Goal: Information Seeking & Learning: Learn about a topic

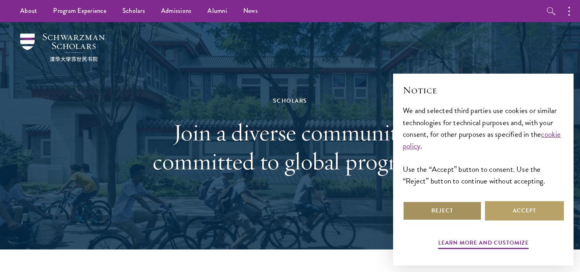
click at [458, 212] on button "Reject" at bounding box center [442, 210] width 79 height 19
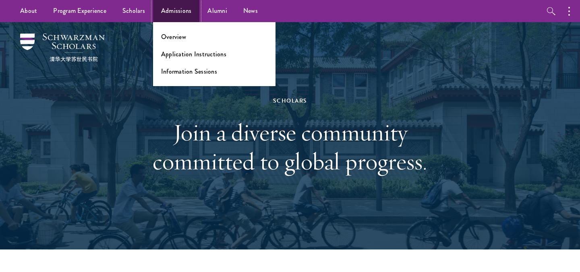
click at [177, 10] on link "Admissions" at bounding box center [176, 11] width 47 height 22
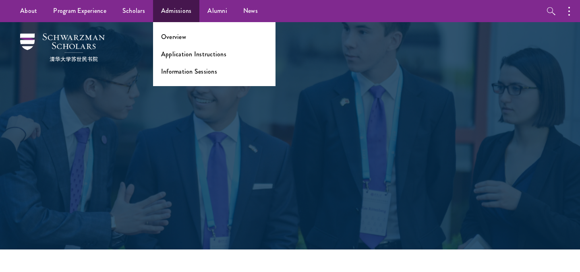
click at [179, 44] on ul "Overview Application Instructions Information Sessions" at bounding box center [214, 54] width 122 height 64
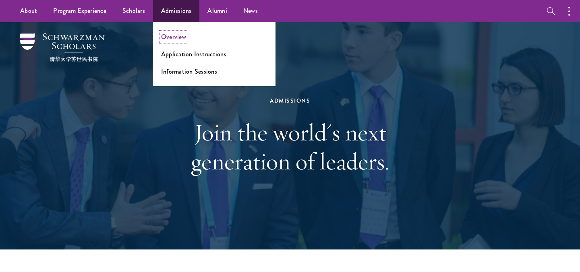
click at [175, 35] on link "Overview" at bounding box center [173, 36] width 25 height 9
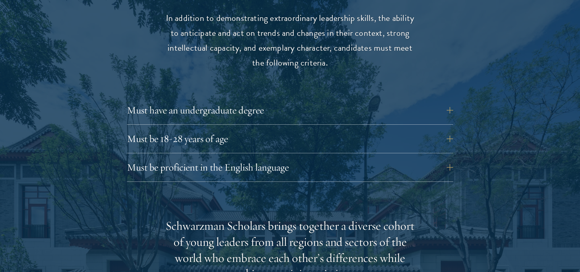
scroll to position [1097, 0]
click at [218, 129] on button "Must be 18-28 years of age" at bounding box center [296, 138] width 326 height 19
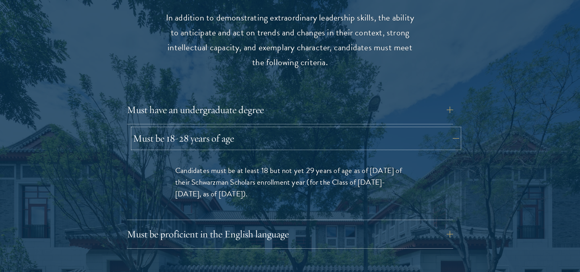
click at [218, 129] on button "Must be 18-28 years of age" at bounding box center [296, 138] width 326 height 19
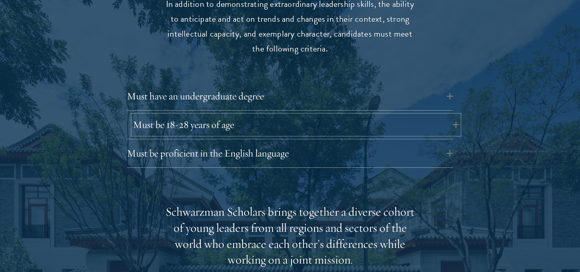
scroll to position [1111, 0]
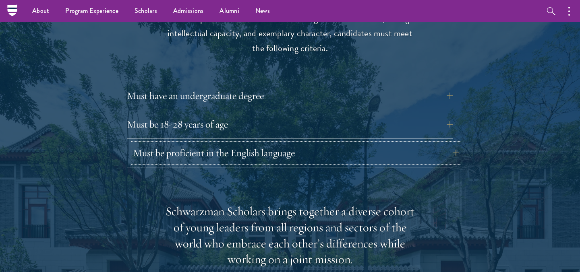
click at [229, 143] on button "Must be proficient in the English language" at bounding box center [296, 152] width 326 height 19
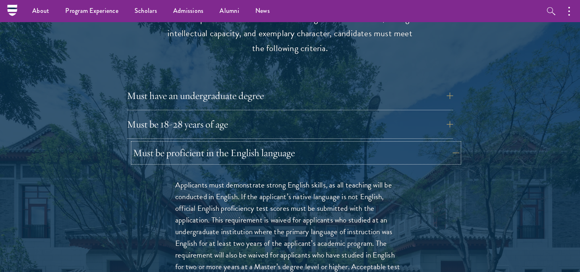
click at [228, 143] on button "Must be proficient in the English language" at bounding box center [296, 152] width 326 height 19
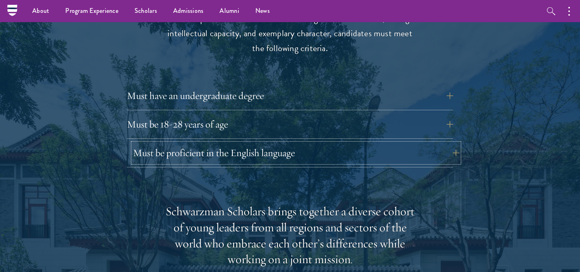
scroll to position [1116, 0]
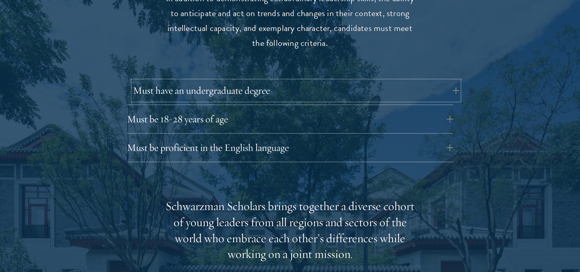
click at [238, 81] on button "Must have an undergraduate degree" at bounding box center [296, 90] width 326 height 19
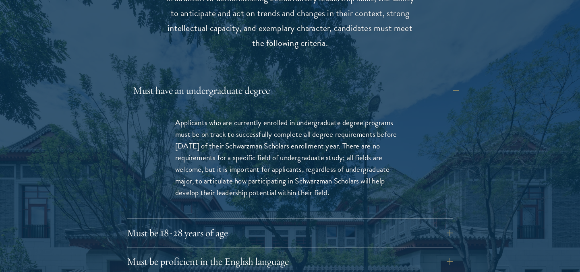
click at [238, 81] on button "Must have an undergraduate degree" at bounding box center [296, 90] width 326 height 19
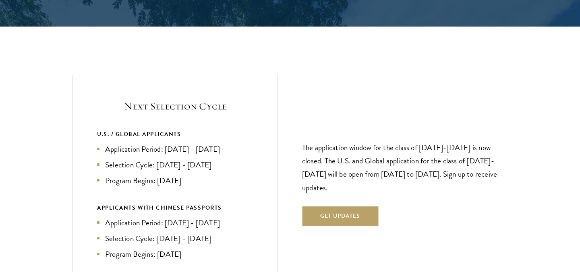
scroll to position [1685, 0]
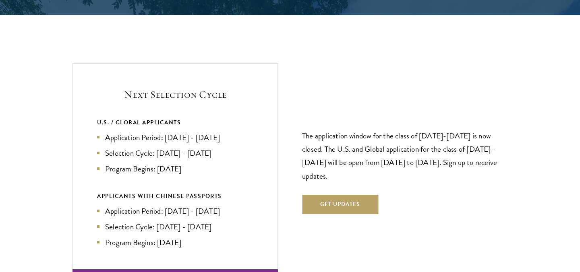
click at [162, 132] on li "Application Period: Apr 2026 - Sep 2026" at bounding box center [175, 138] width 156 height 12
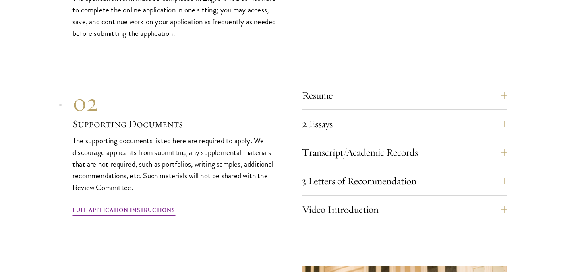
scroll to position [2499, 0]
click at [340, 85] on button "Resume" at bounding box center [410, 94] width 205 height 19
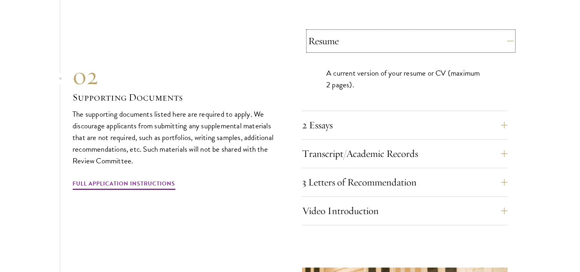
scroll to position [2561, 0]
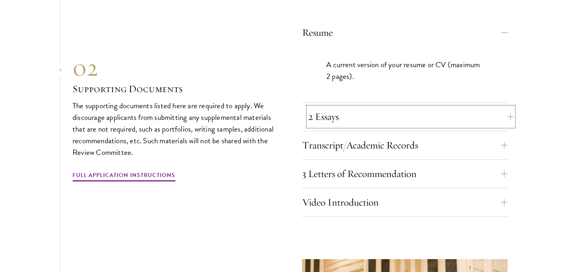
click at [348, 107] on button "2 Essays" at bounding box center [410, 116] width 205 height 19
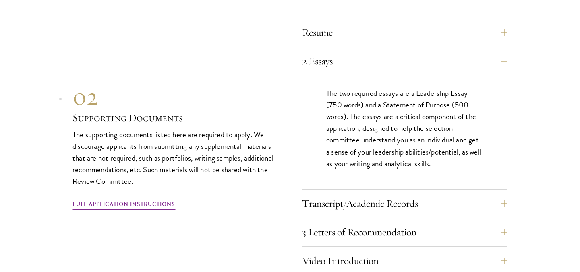
click at [338, 87] on p "The two required essays are a Leadership Essay (750 words) and a Statement of P…" at bounding box center [404, 128] width 157 height 82
drag, startPoint x: 338, startPoint y: 85, endPoint x: 333, endPoint y: 85, distance: 4.8
click at [333, 87] on p "The two required essays are a Leadership Essay (750 words) and a Statement of P…" at bounding box center [404, 128] width 157 height 82
click at [335, 87] on p "The two required essays are a Leadership Essay (750 words) and a Statement of P…" at bounding box center [404, 128] width 157 height 82
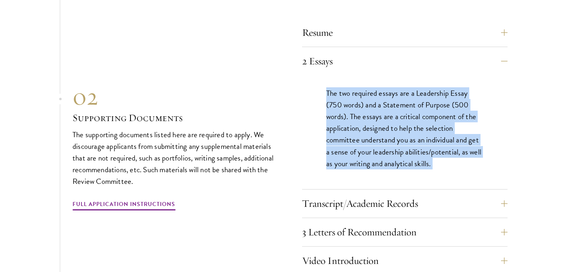
click at [335, 87] on p "The two required essays are a Leadership Essay (750 words) and a Statement of P…" at bounding box center [404, 128] width 157 height 82
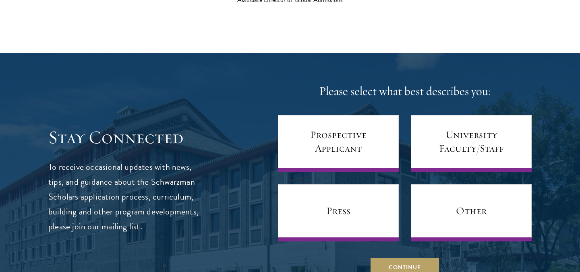
scroll to position [3386, 0]
